Goal: Complete application form

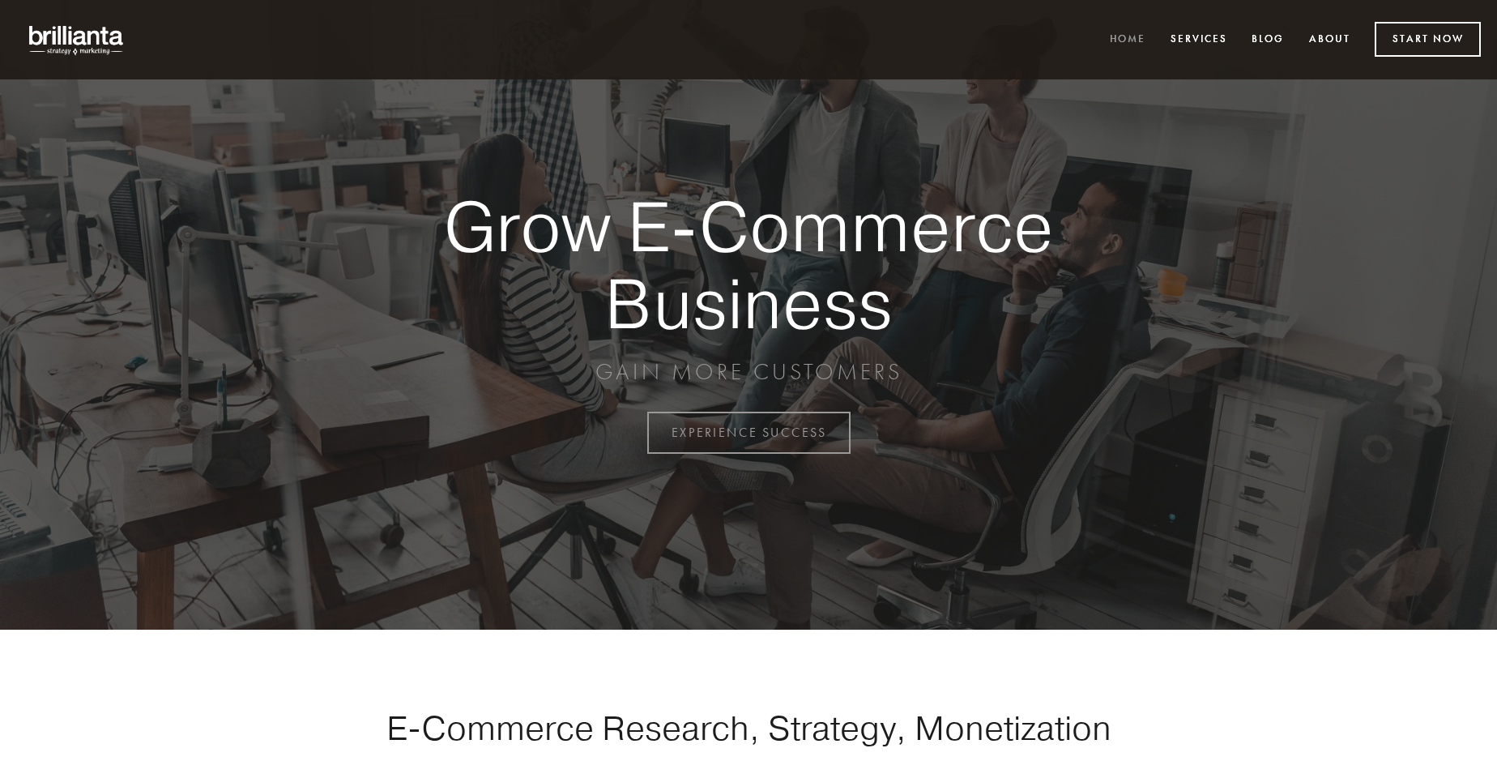
scroll to position [4247, 0]
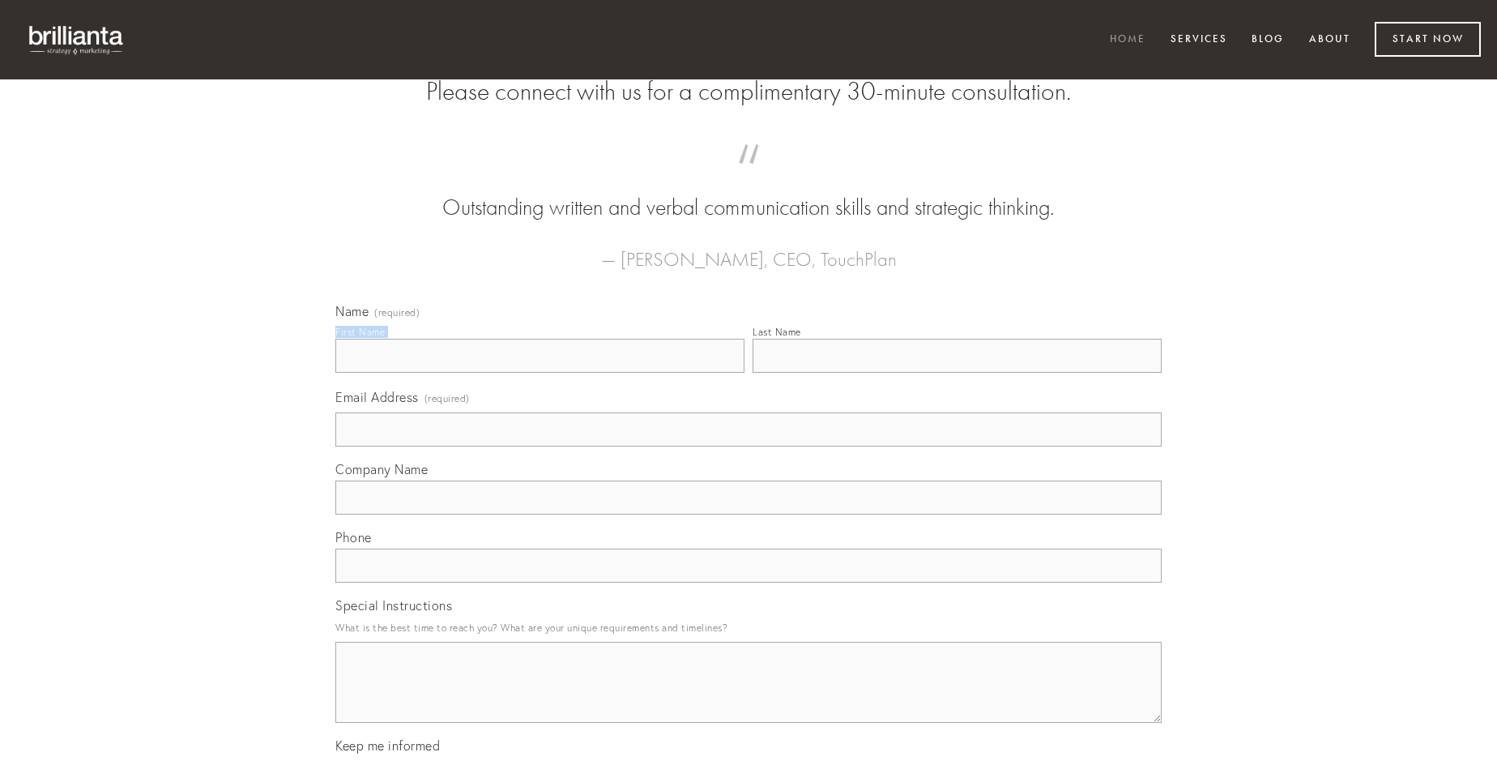
type input "[PERSON_NAME]"
click at [957, 373] on input "Last Name" at bounding box center [957, 356] width 409 height 34
type input "[PERSON_NAME]"
click at [749, 446] on input "Email Address (required)" at bounding box center [748, 429] width 826 height 34
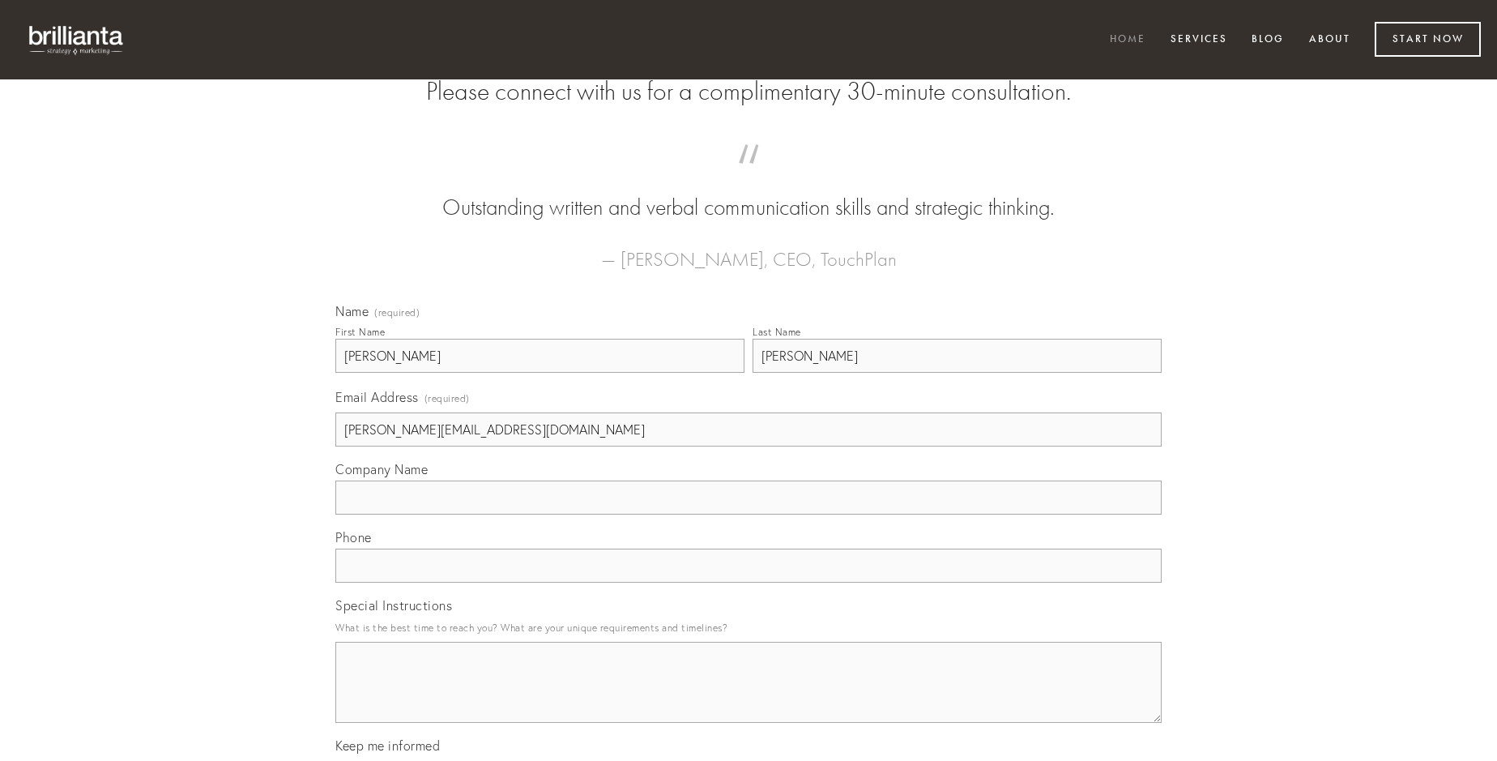
type input "[PERSON_NAME][EMAIL_ADDRESS][DOMAIN_NAME]"
click at [749, 514] on input "Company Name" at bounding box center [748, 497] width 826 height 34
type input "auctor"
click at [749, 582] on input "text" at bounding box center [748, 565] width 826 height 34
click at [749, 697] on textarea "Special Instructions" at bounding box center [748, 682] width 826 height 81
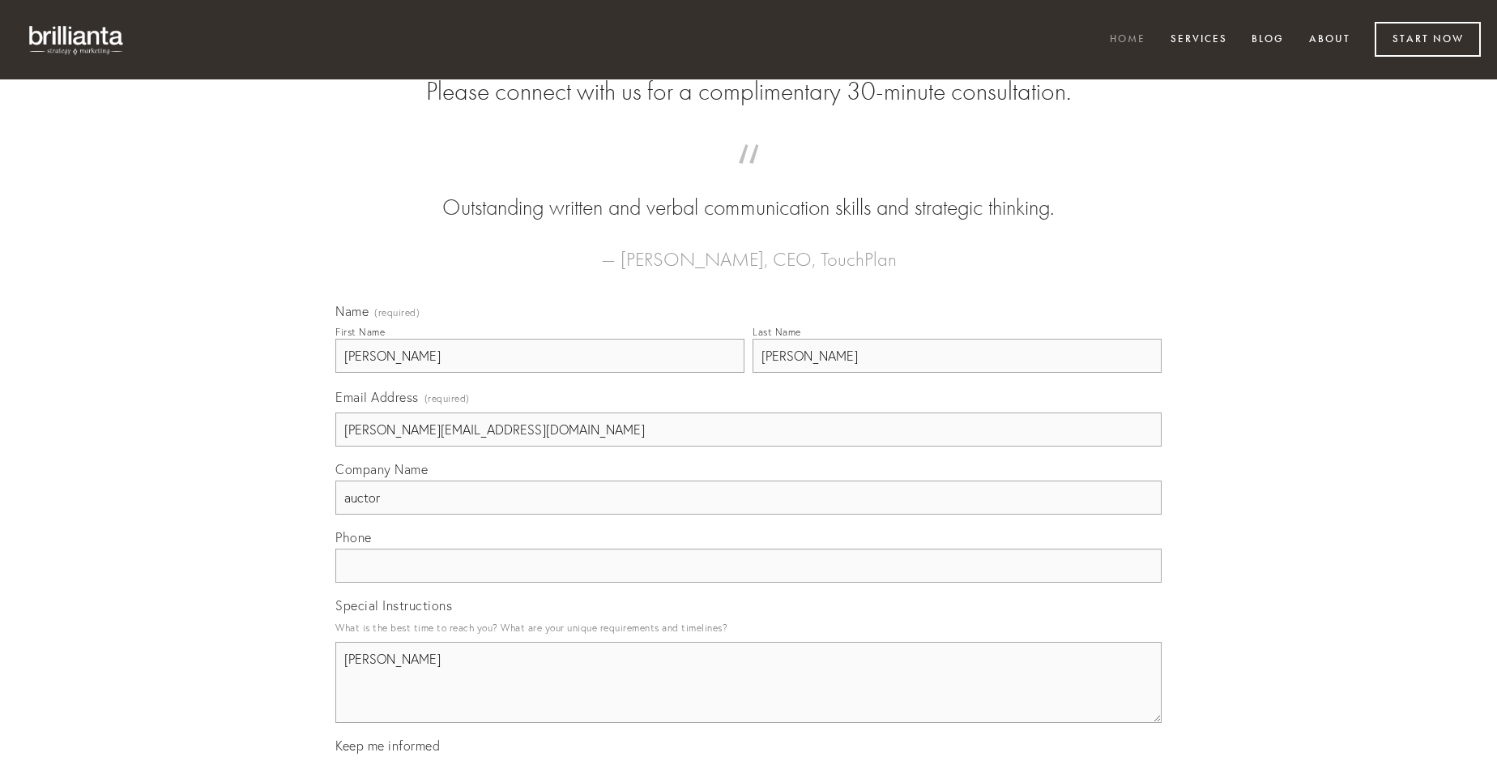
type textarea "[PERSON_NAME]"
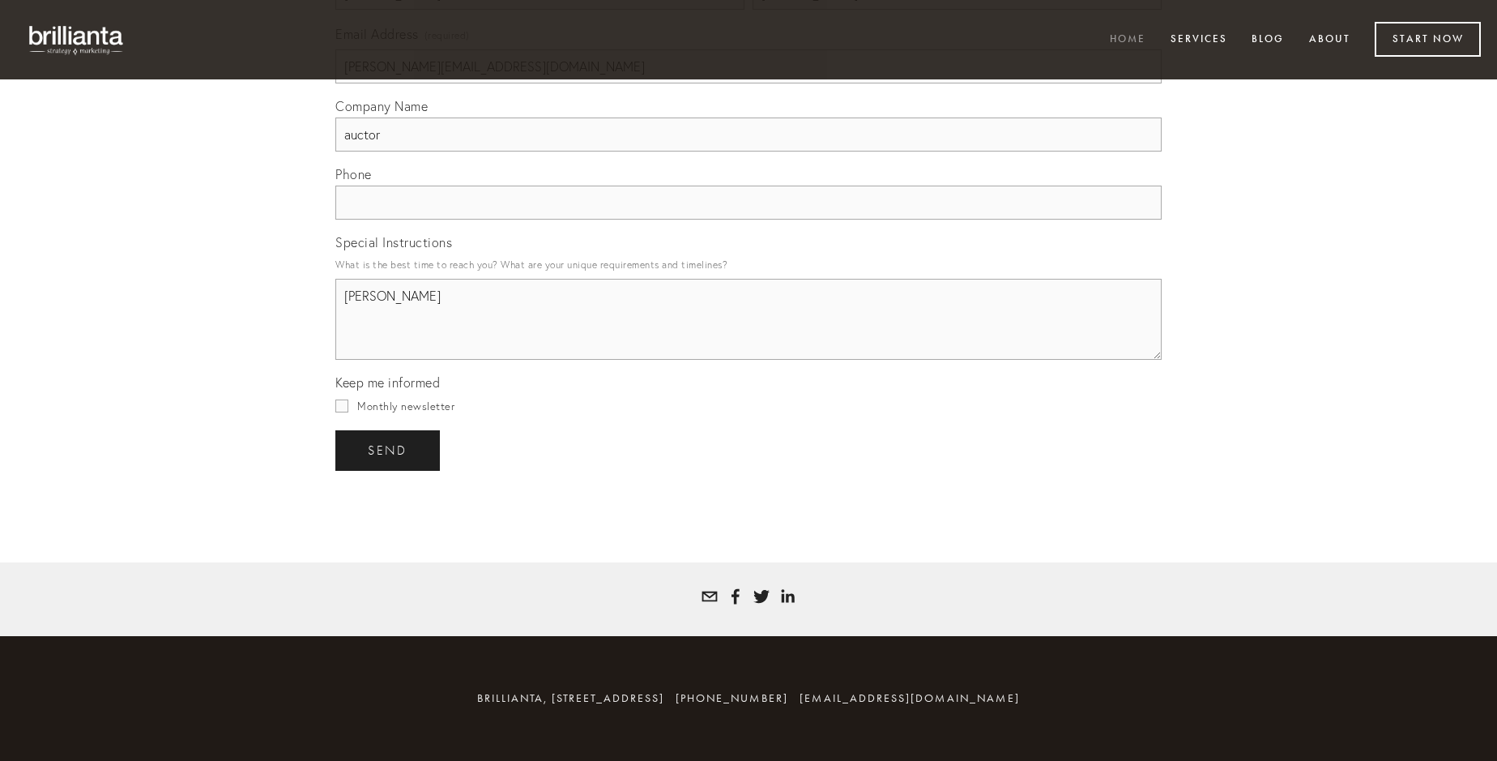
click at [389, 450] on span "send" at bounding box center [388, 450] width 40 height 15
